Goal: Task Accomplishment & Management: Manage account settings

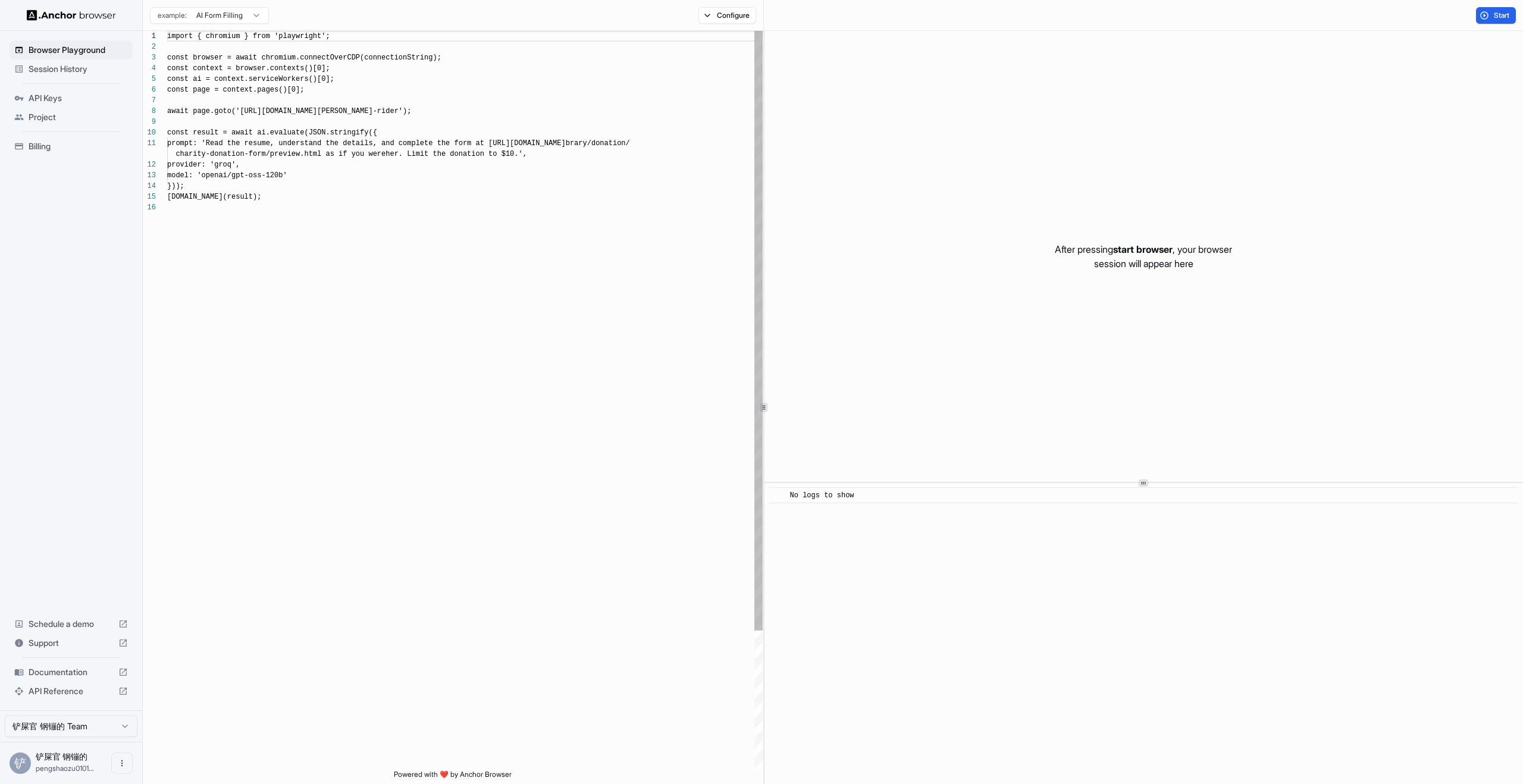
scroll to position [107, 0]
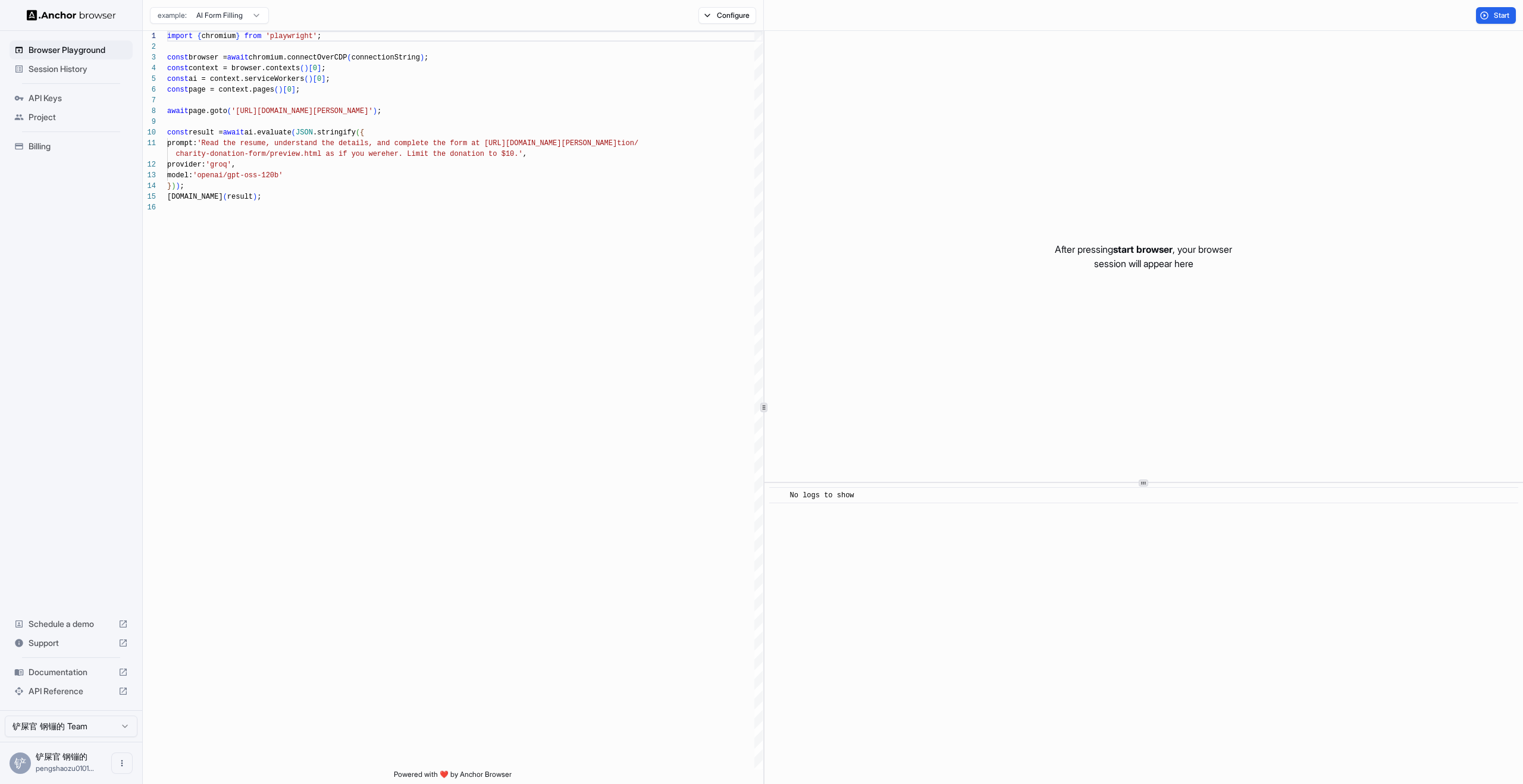
click at [61, 97] on span "API Keys" at bounding box center [78, 98] width 100 height 12
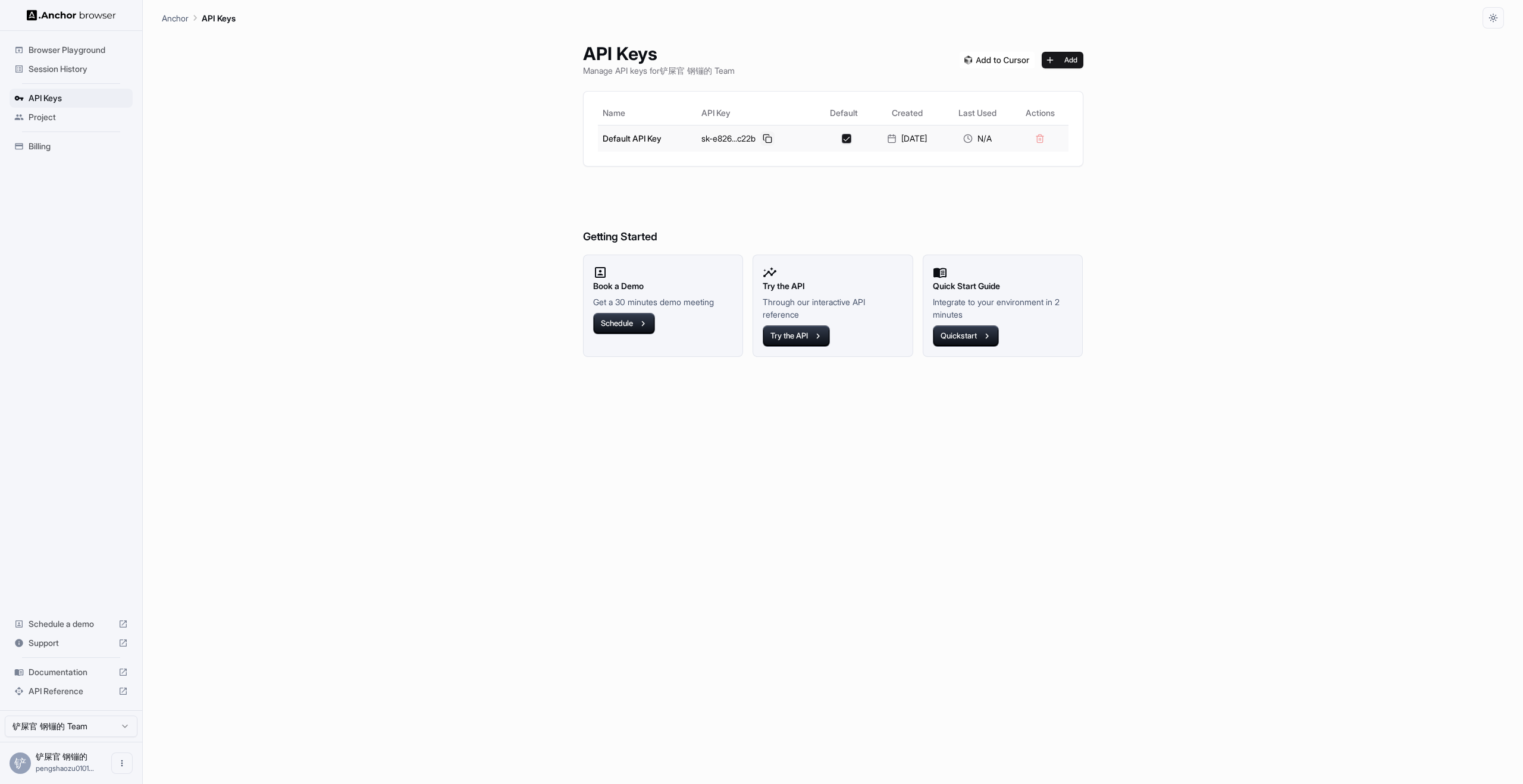
click at [767, 137] on button at bounding box center [767, 138] width 14 height 14
